Goal: Use online tool/utility: Utilize a website feature to perform a specific function

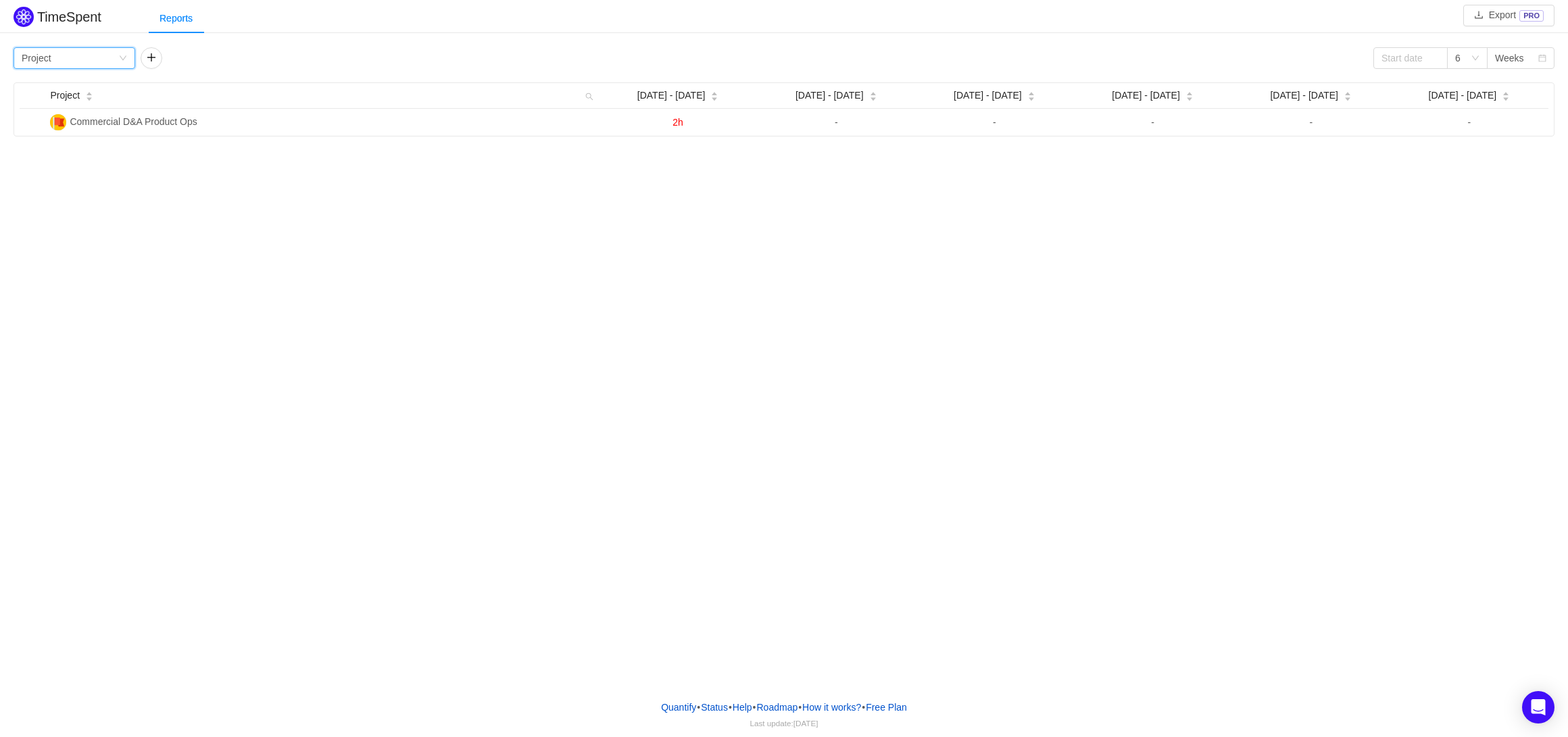
click at [109, 57] on div "Group by Project" at bounding box center [70, 58] width 97 height 20
click at [81, 86] on li "Project" at bounding box center [74, 86] width 122 height 22
click at [105, 57] on div "Group by Project" at bounding box center [70, 58] width 97 height 20
click at [78, 102] on li "Team" at bounding box center [74, 107] width 122 height 22
click at [125, 59] on icon "icon: down" at bounding box center [123, 58] width 8 height 8
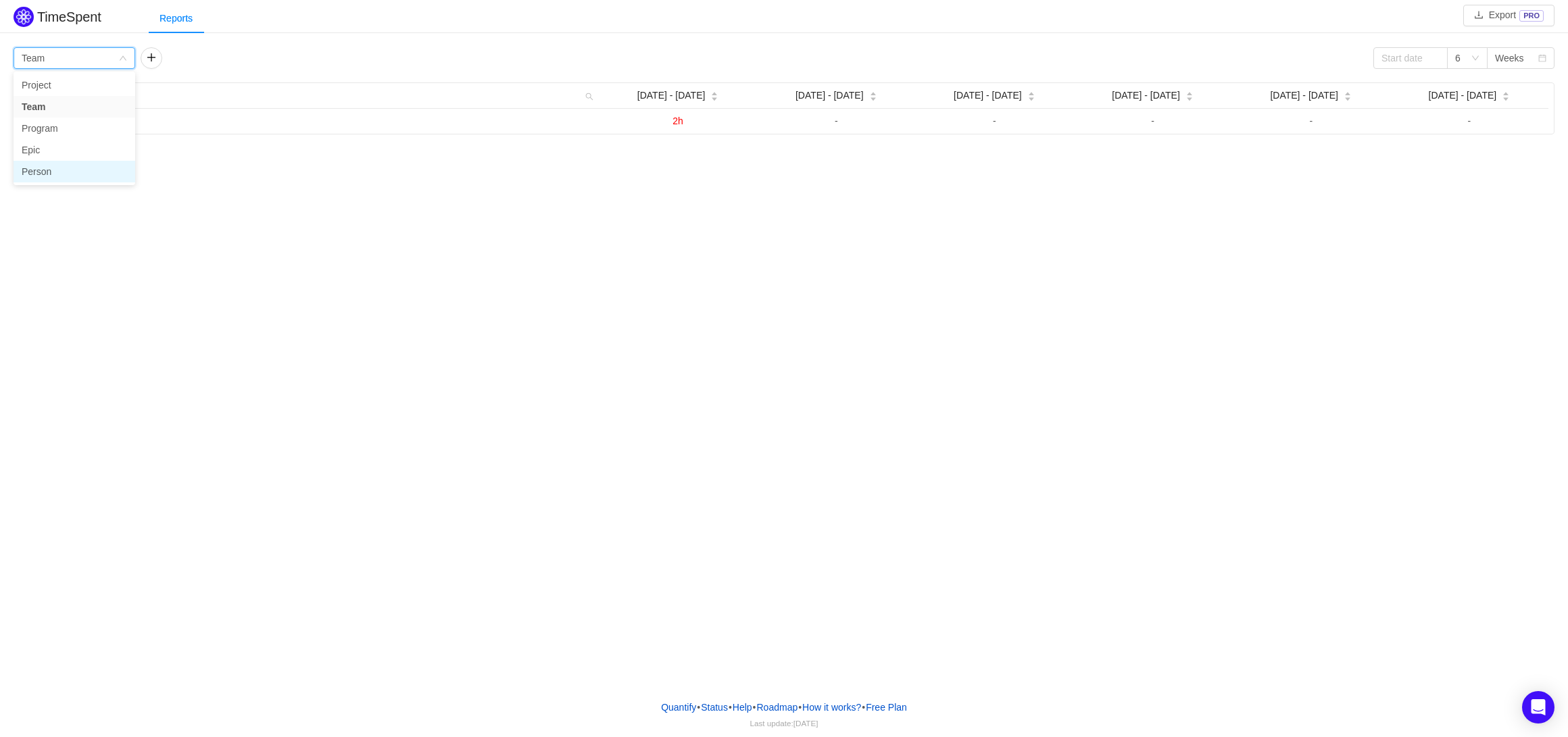
click at [60, 165] on li "Person" at bounding box center [74, 172] width 122 height 22
click at [60, 50] on div "Group by Person" at bounding box center [70, 58] width 97 height 20
click at [60, 21] on h2 "TimeSpent" at bounding box center [69, 17] width 64 height 15
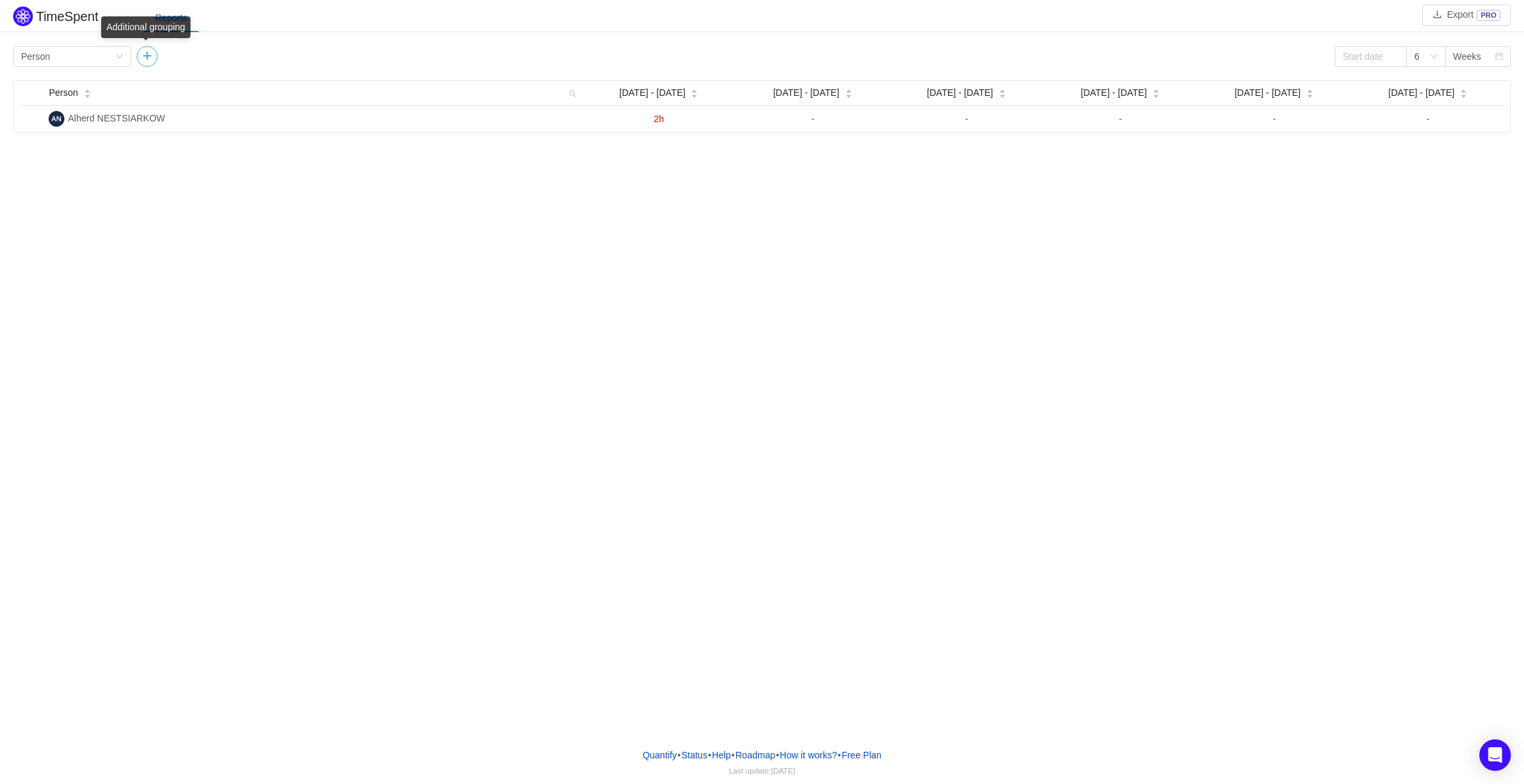
click at [146, 55] on button "button" at bounding box center [147, 56] width 21 height 21
click at [268, 57] on button "button" at bounding box center [265, 56] width 21 height 21
